Goal: Task Accomplishment & Management: Complete application form

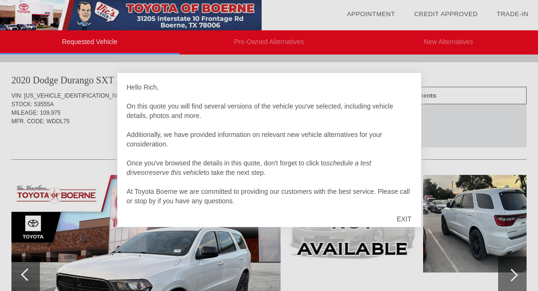
click at [401, 221] on div "EXIT" at bounding box center [404, 219] width 34 height 28
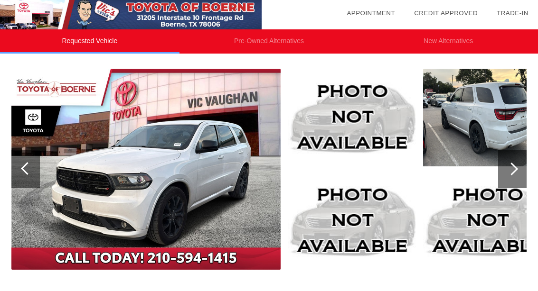
click at [217, 194] on img at bounding box center [145, 170] width 269 height 201
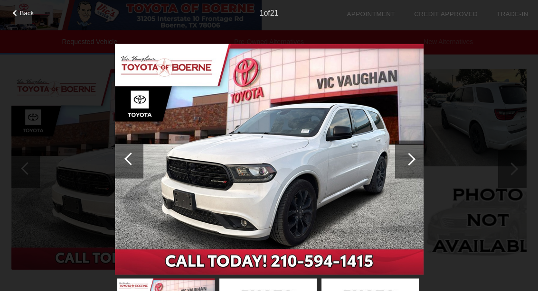
click at [412, 158] on div at bounding box center [408, 159] width 13 height 13
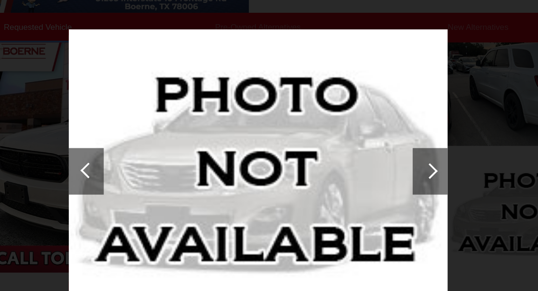
scroll to position [136, 0]
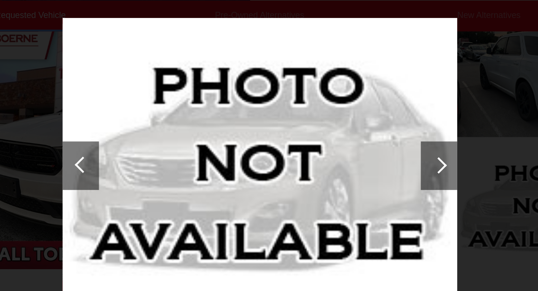
click at [402, 153] on div at bounding box center [408, 159] width 13 height 13
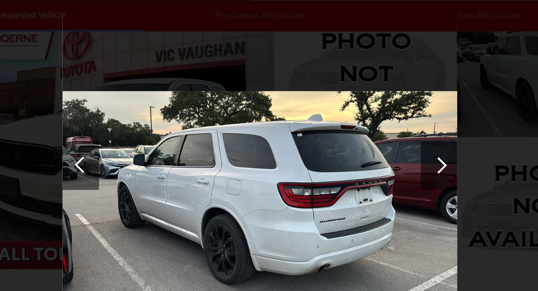
click at [402, 153] on div at bounding box center [408, 159] width 13 height 13
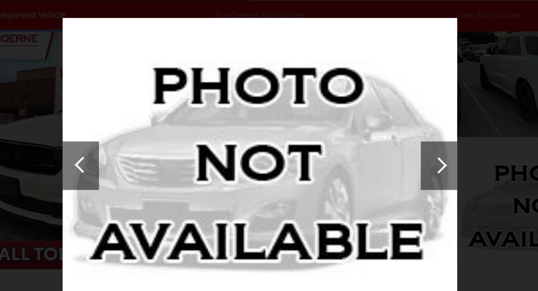
click at [402, 153] on div at bounding box center [408, 159] width 13 height 13
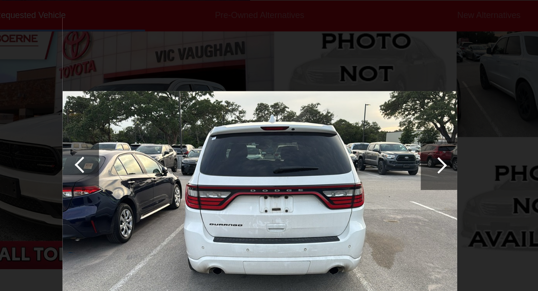
click at [402, 153] on div at bounding box center [408, 159] width 13 height 13
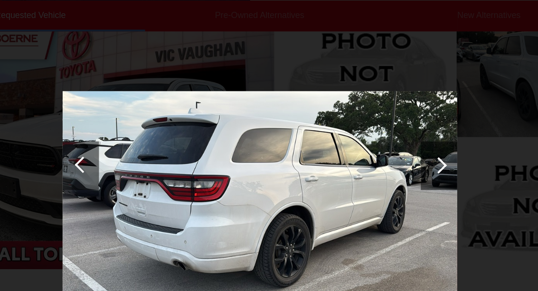
click at [402, 153] on div at bounding box center [408, 159] width 13 height 13
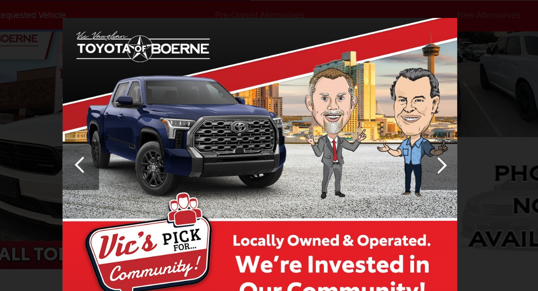
click at [402, 153] on div at bounding box center [408, 159] width 13 height 13
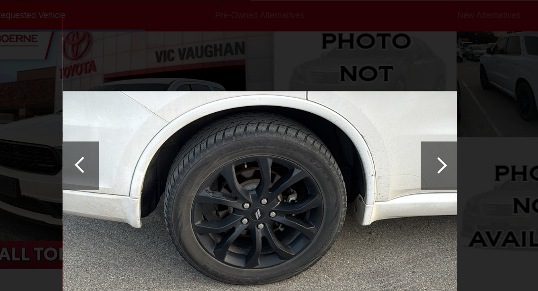
click at [402, 153] on div at bounding box center [408, 159] width 13 height 13
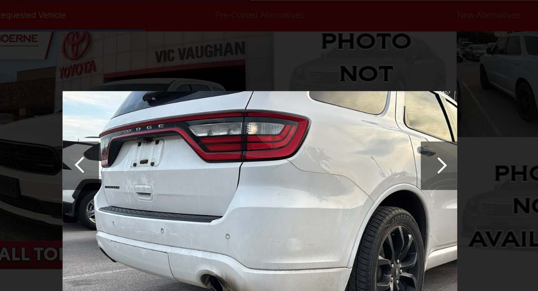
click at [402, 153] on div at bounding box center [408, 159] width 13 height 13
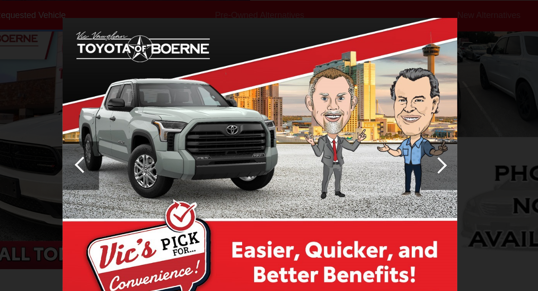
click at [402, 153] on div at bounding box center [408, 159] width 13 height 13
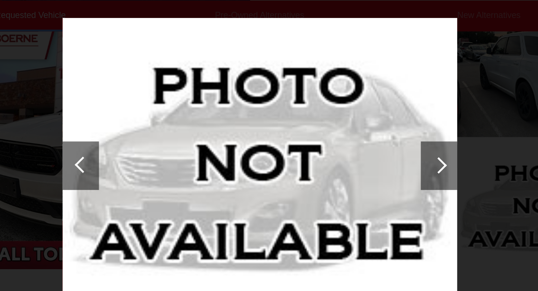
click at [402, 153] on div at bounding box center [408, 159] width 13 height 13
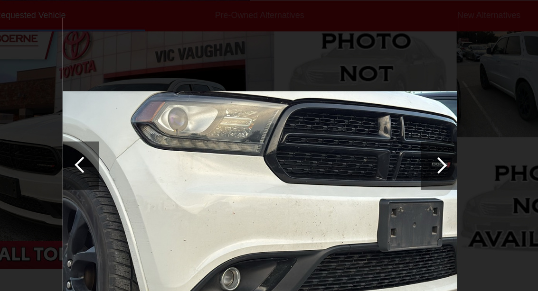
click at [395, 140] on div at bounding box center [409, 159] width 28 height 38
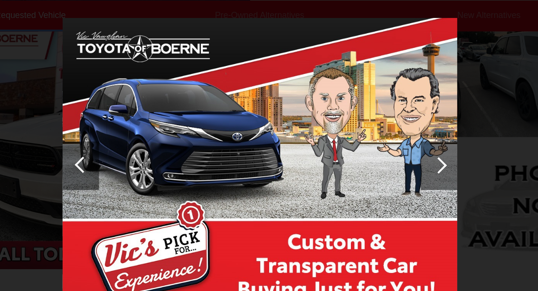
click at [402, 153] on div at bounding box center [408, 159] width 13 height 13
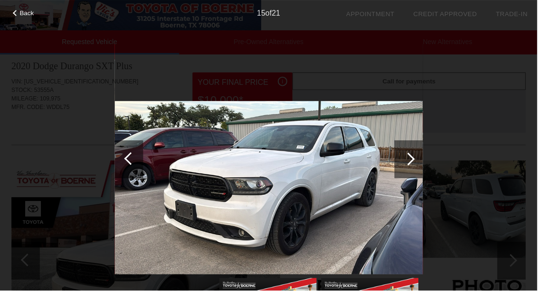
scroll to position [0, 0]
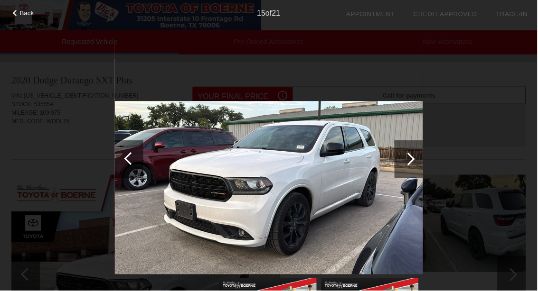
click at [20, 17] on span "Back" at bounding box center [27, 12] width 14 height 7
